Goal: Task Accomplishment & Management: Complete application form

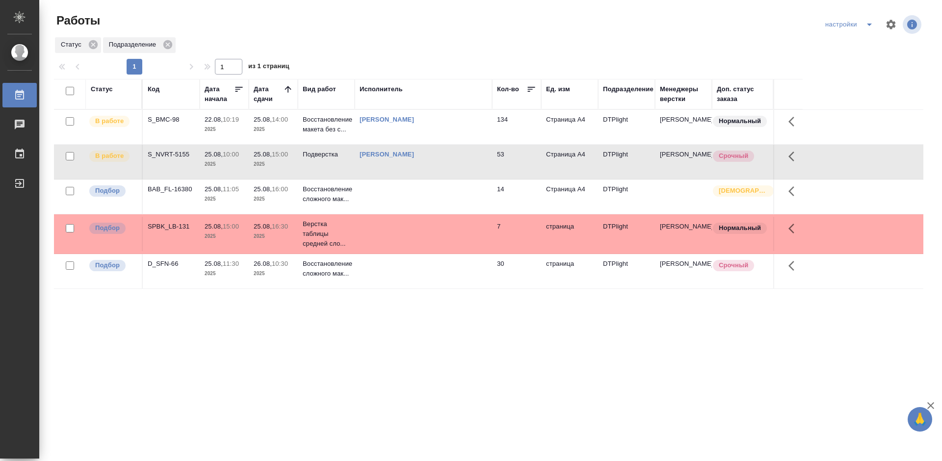
drag, startPoint x: 355, startPoint y: 364, endPoint x: 411, endPoint y: 329, distance: 65.9
click at [355, 364] on div "Статус Код Дата начала Дата сдачи Вид работ Исполнитель Кол-во Ед. изм Подразде…" at bounding box center [488, 255] width 869 height 353
click at [171, 117] on div "S_BMC-98" at bounding box center [171, 120] width 47 height 10
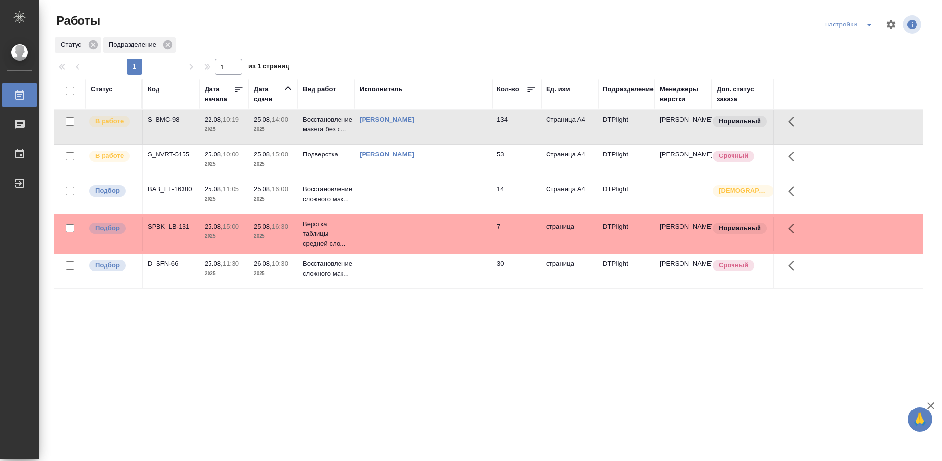
click at [171, 117] on div "S_BMC-98" at bounding box center [171, 120] width 47 height 10
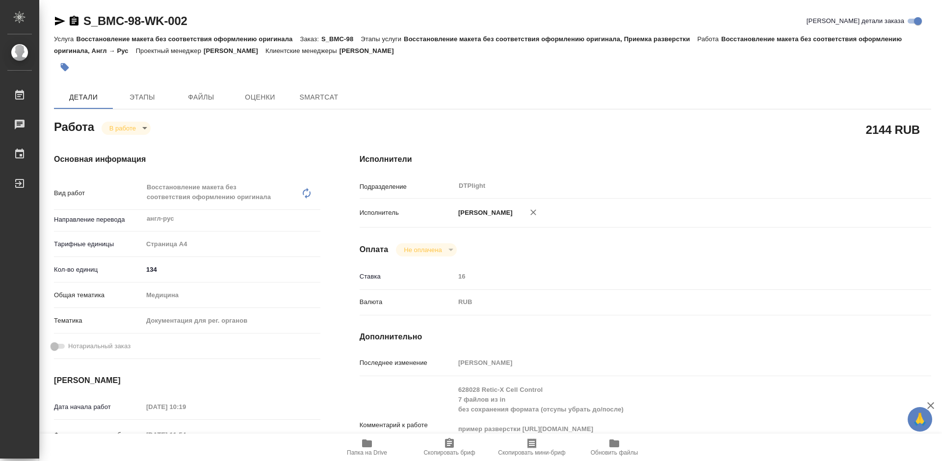
type textarea "x"
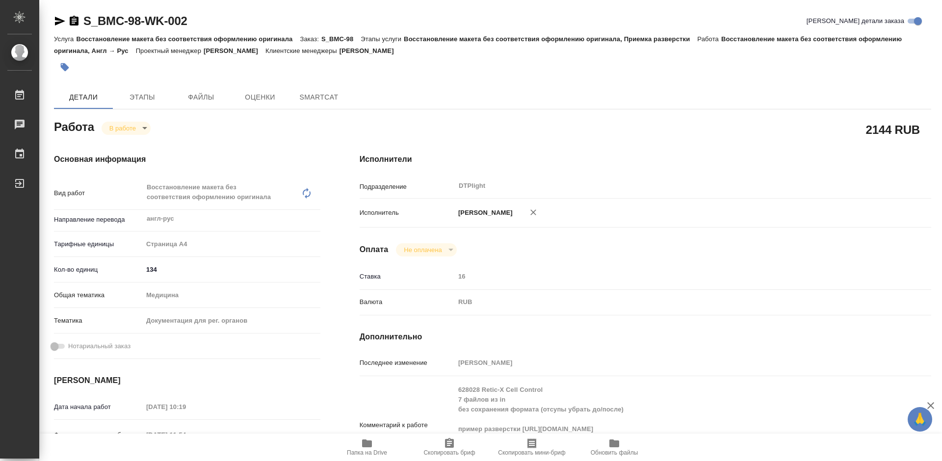
type textarea "x"
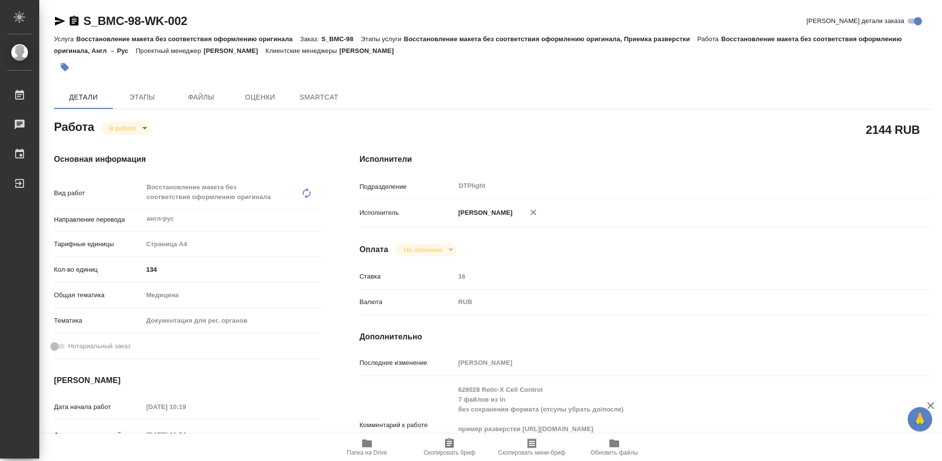
type textarea "x"
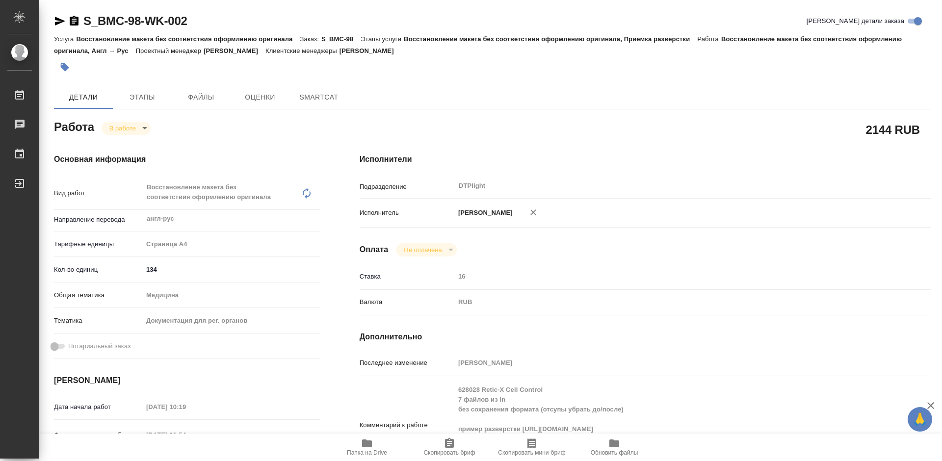
type textarea "x"
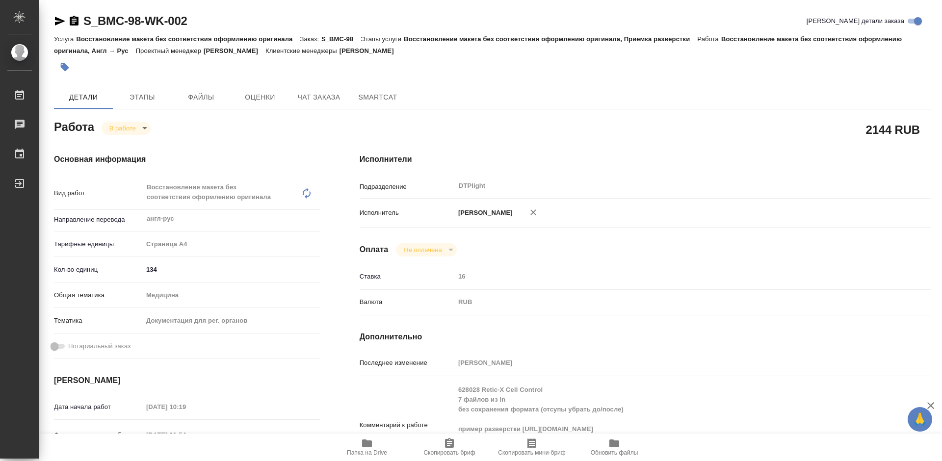
type textarea "x"
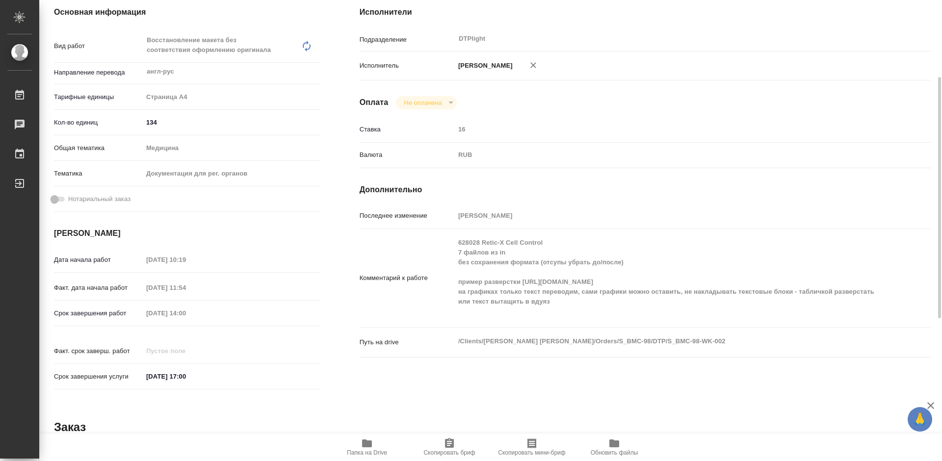
type textarea "x"
